Goal: Transaction & Acquisition: Purchase product/service

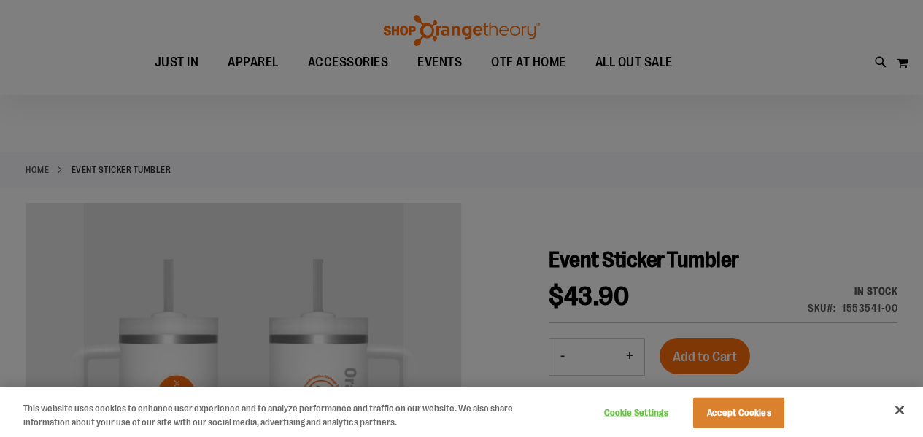
scroll to position [1, 0]
click at [726, 401] on button "Accept Cookies" at bounding box center [738, 413] width 91 height 31
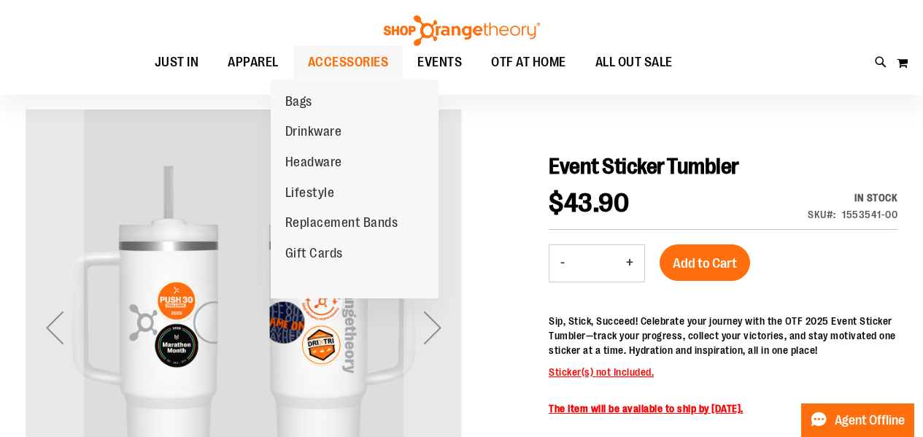
scroll to position [96, 0]
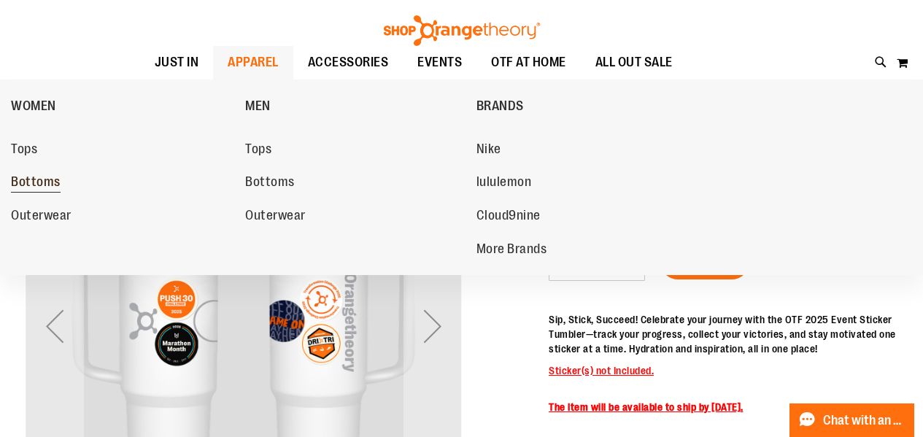
click at [23, 188] on span "Bottoms" at bounding box center [36, 183] width 50 height 18
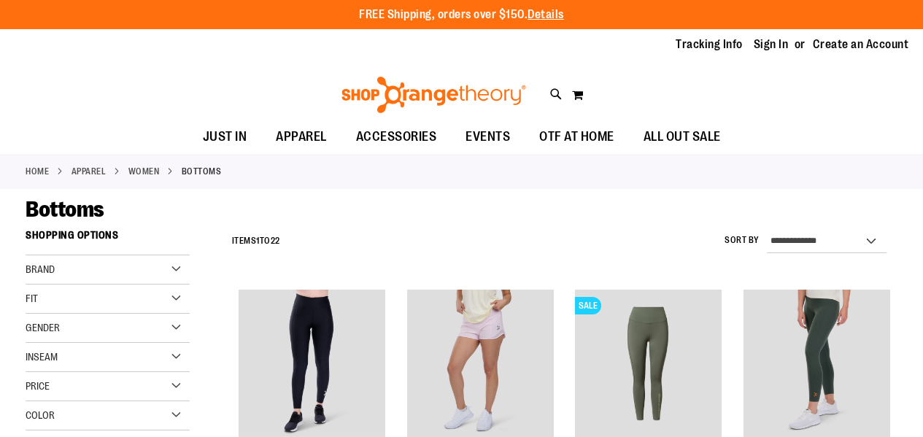
click at [173, 263] on div "Brand" at bounding box center [108, 269] width 164 height 29
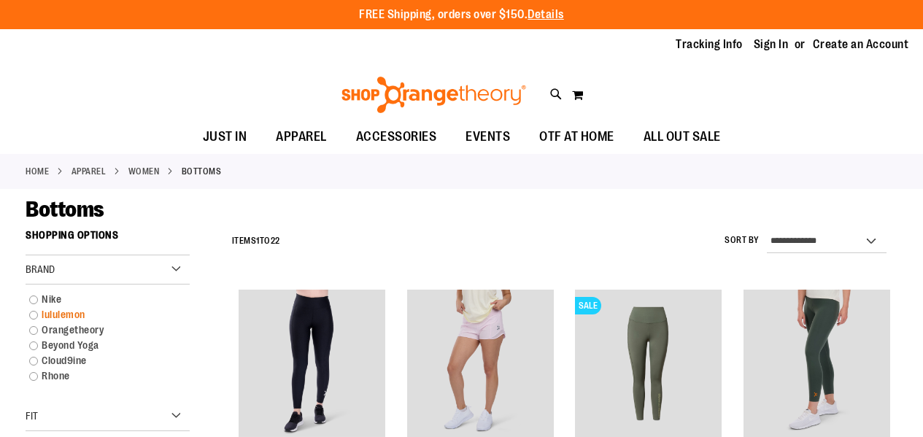
click at [80, 312] on link "lululemon" at bounding box center [101, 314] width 158 height 15
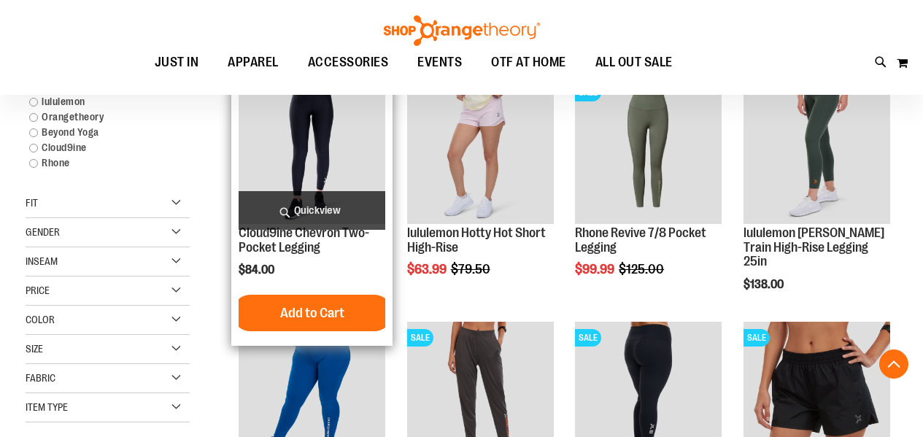
scroll to position [223, 0]
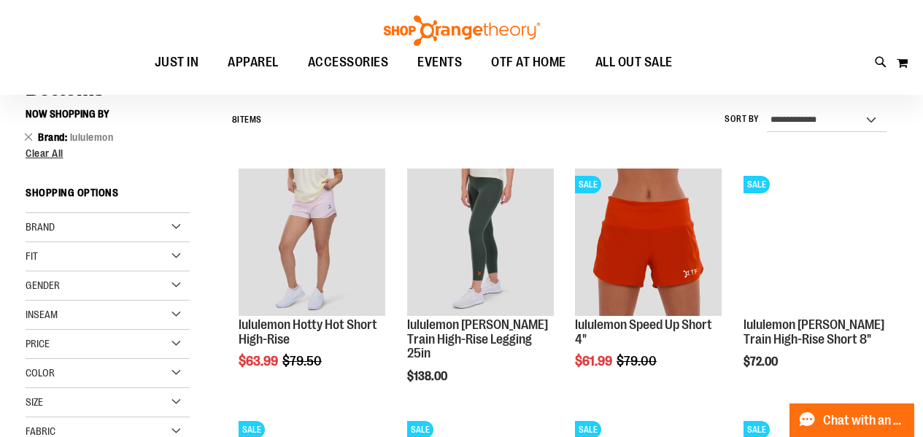
scroll to position [120, 0]
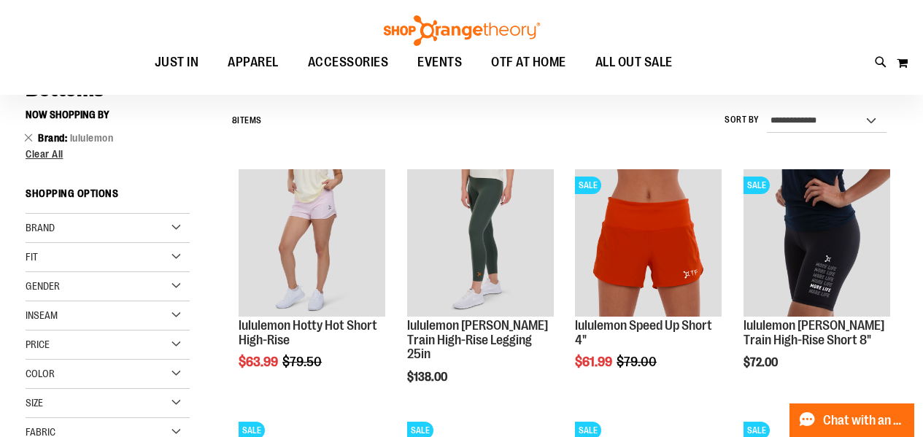
click at [151, 228] on div "Brand" at bounding box center [108, 228] width 164 height 29
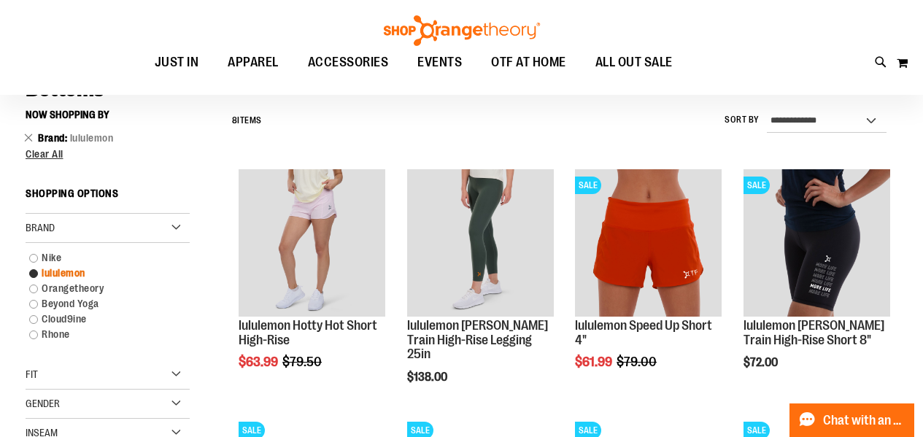
click at [100, 268] on link "lululemon" at bounding box center [101, 273] width 158 height 15
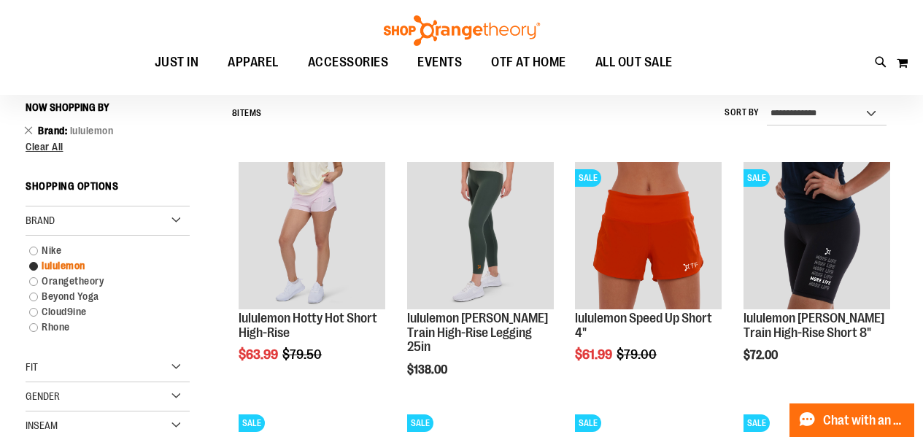
scroll to position [128, 0]
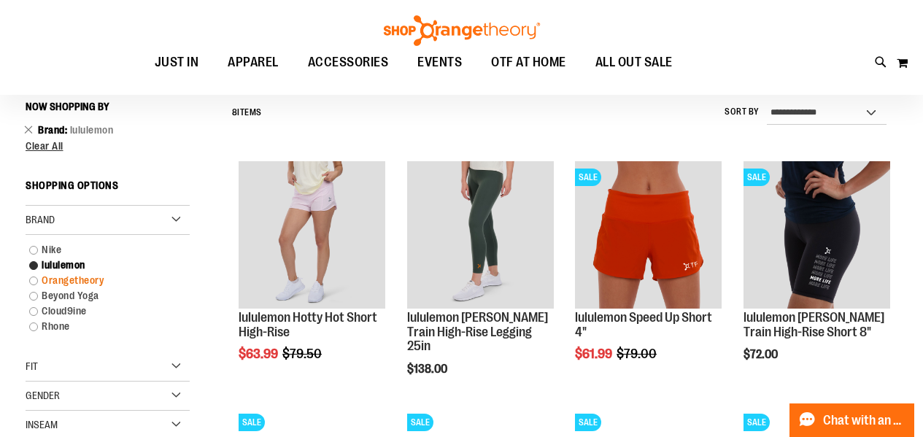
click at [95, 279] on link "Orangetheory" at bounding box center [101, 280] width 158 height 15
click at [35, 264] on link "lululemon" at bounding box center [101, 265] width 158 height 15
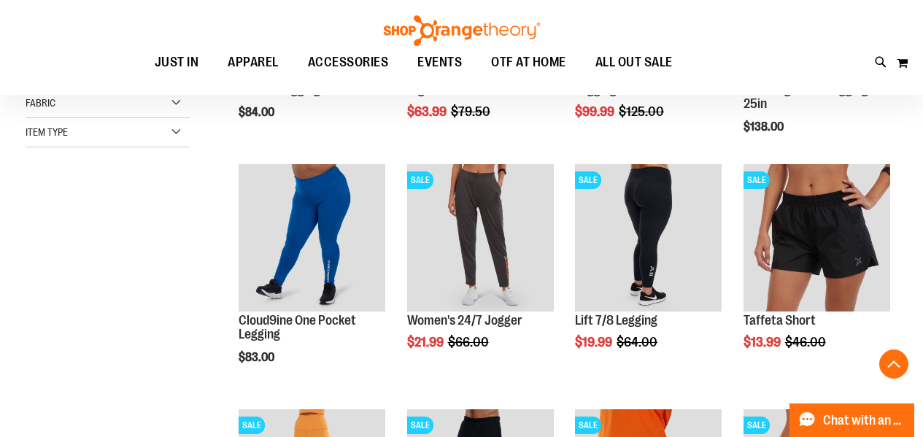
scroll to position [371, 0]
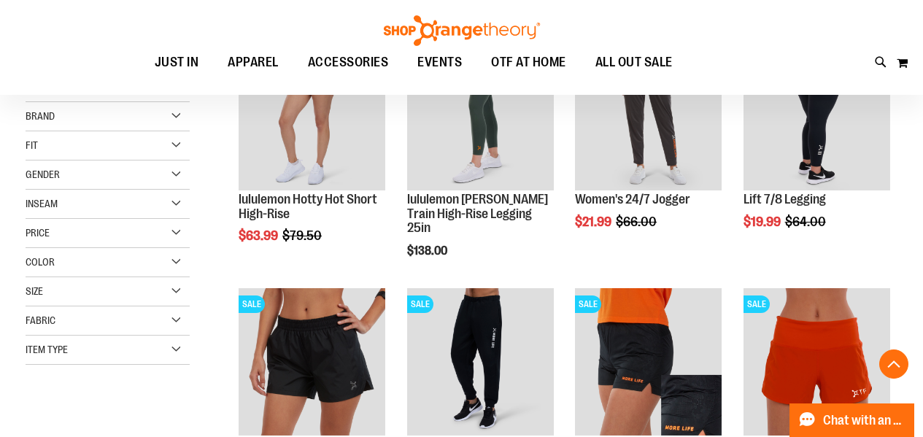
scroll to position [245, 0]
